Goal: Task Accomplishment & Management: Use online tool/utility

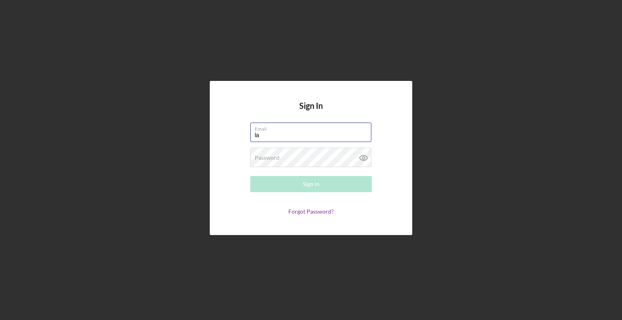
type input "[EMAIL_ADDRESS][DOMAIN_NAME]"
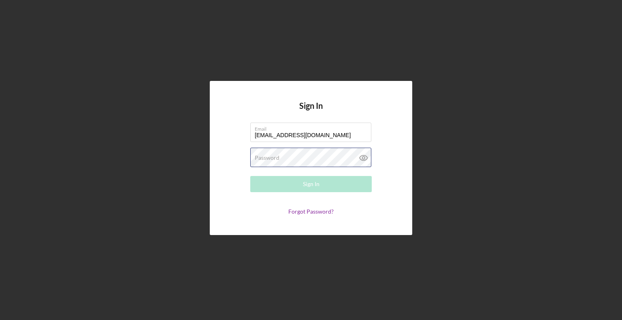
click at [307, 157] on div "Password Required" at bounding box center [310, 158] width 121 height 20
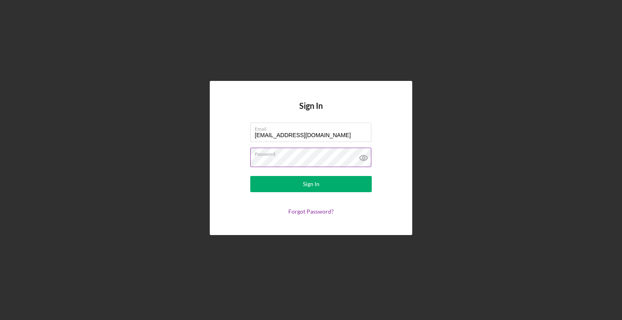
click at [250, 176] on button "Sign In" at bounding box center [310, 184] width 121 height 16
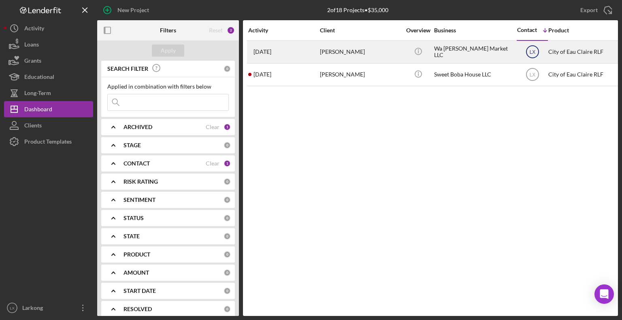
click at [531, 54] on text "LX" at bounding box center [532, 52] width 6 height 6
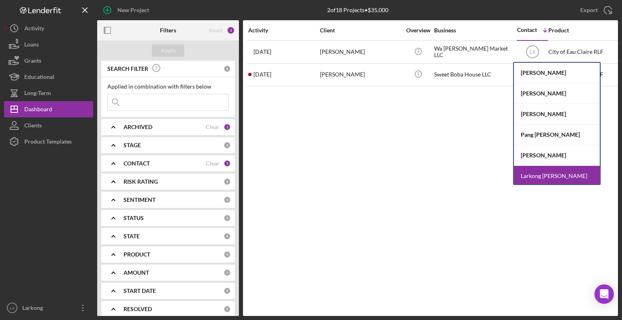
drag, startPoint x: 487, startPoint y: 113, endPoint x: 495, endPoint y: 104, distance: 12.0
click at [487, 113] on div "Activity Client Overview Business Contact Icon/Table Sort Arrow Product Categor…" at bounding box center [430, 168] width 375 height 296
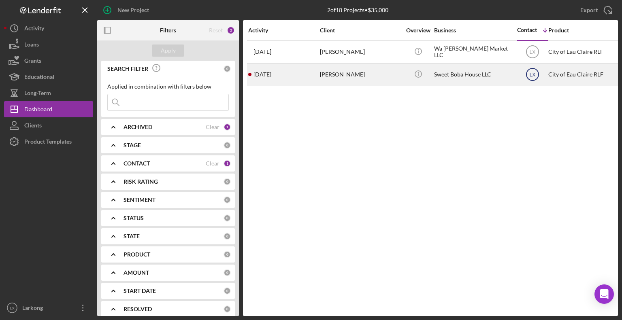
click at [539, 72] on icon "LX" at bounding box center [532, 74] width 20 height 20
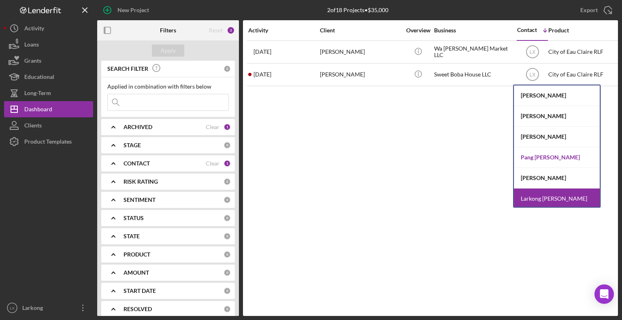
click at [547, 157] on div "Pang [PERSON_NAME]" at bounding box center [557, 157] width 86 height 21
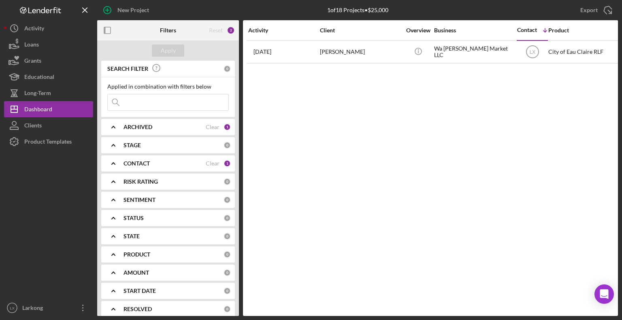
click at [137, 162] on b "CONTACT" at bounding box center [136, 163] width 26 height 6
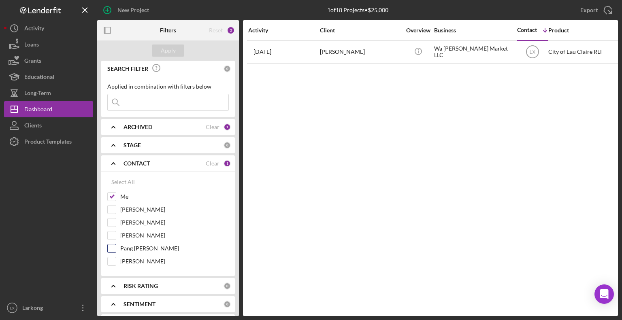
click at [112, 249] on input "Pang [PERSON_NAME]" at bounding box center [112, 249] width 8 height 8
checkbox input "true"
click at [167, 55] on div "Apply" at bounding box center [168, 51] width 15 height 12
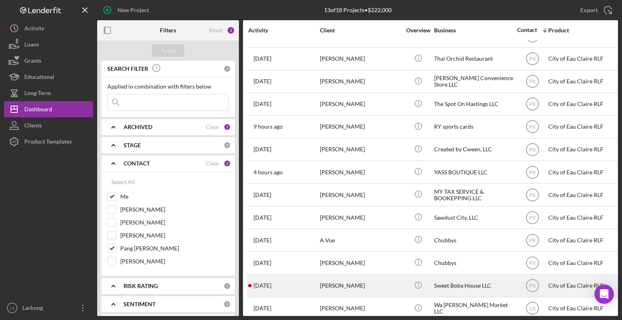
scroll to position [30, 0]
